Goal: Task Accomplishment & Management: Manage account settings

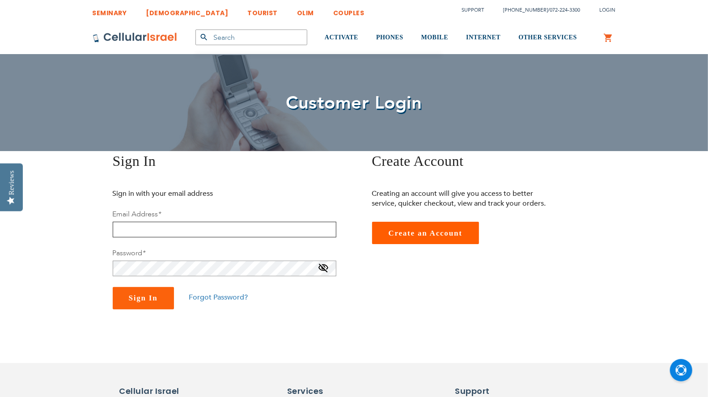
type input "[PERSON_NAME][EMAIL_ADDRESS][DOMAIN_NAME]"
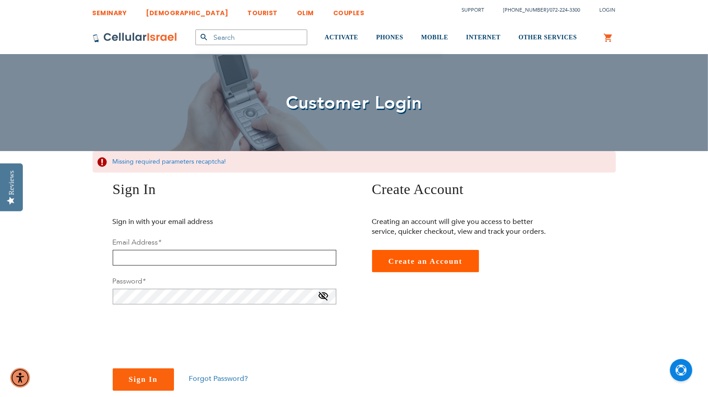
click at [199, 258] on input "email" at bounding box center [225, 258] width 224 height 16
type input "[PERSON_NAME][EMAIL_ADDRESS][DOMAIN_NAME]"
checkbox input "true"
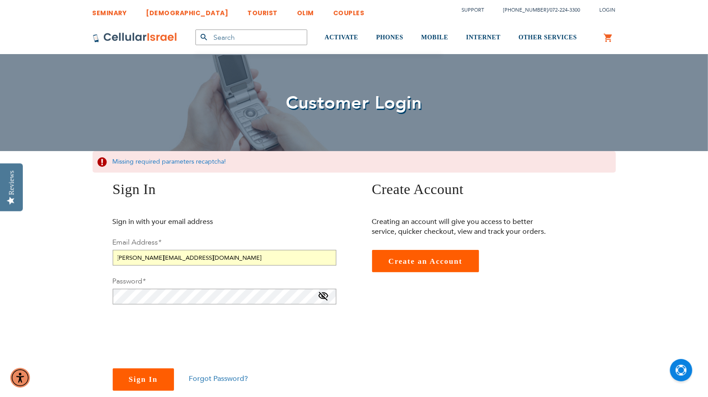
click at [149, 379] on span "Sign In" at bounding box center [143, 379] width 29 height 9
